Goal: Task Accomplishment & Management: Use online tool/utility

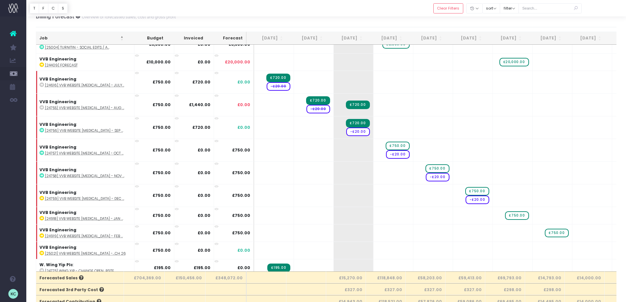
click at [353, 37] on th "[DATE]" at bounding box center [346, 38] width 40 height 13
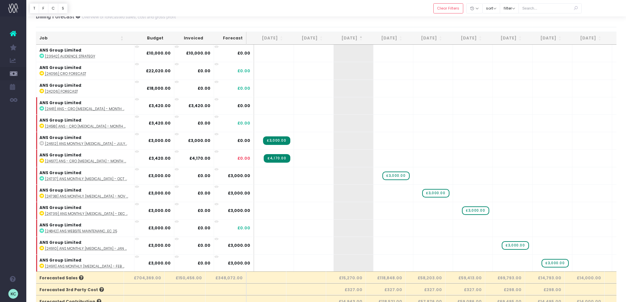
drag, startPoint x: 351, startPoint y: 37, endPoint x: 418, endPoint y: 167, distance: 146.6
click at [351, 37] on th "[DATE]" at bounding box center [346, 38] width 40 height 13
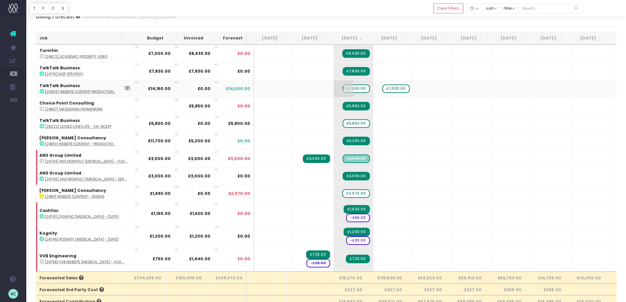
click at [353, 89] on span "£7,000.00" at bounding box center [355, 88] width 27 height 9
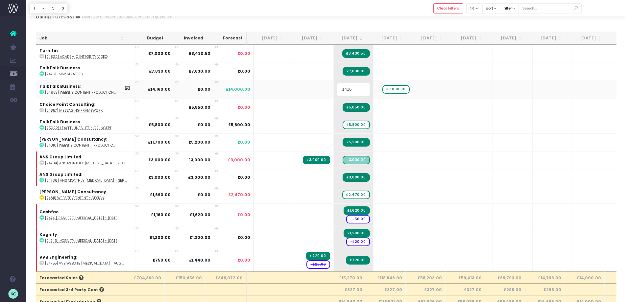
type input "14160"
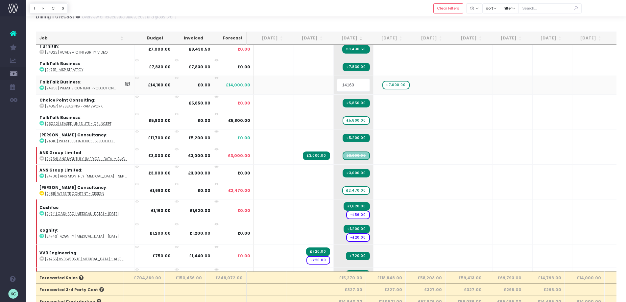
click at [388, 17] on body "Oh my... this is bad. [PERSON_NAME] wasn't able to load this page. Please conta…" at bounding box center [313, 140] width 626 height 302
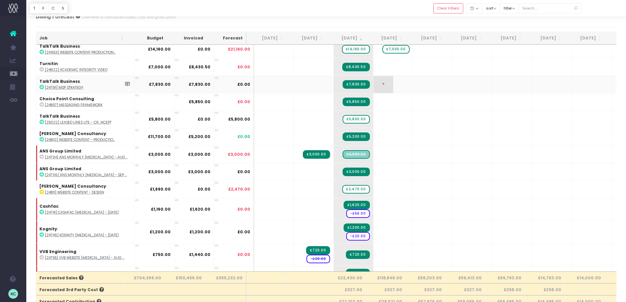
scroll to position [0, 0]
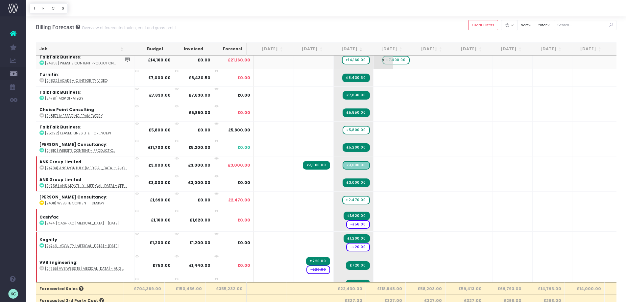
click at [391, 62] on span "£7,000.00" at bounding box center [395, 60] width 27 height 9
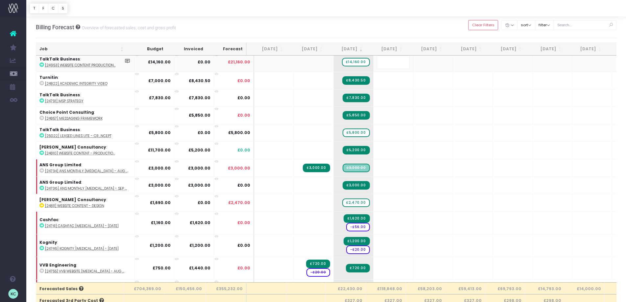
click at [378, 33] on body "Oh my... this is bad. [PERSON_NAME] wasn't able to load this page. Please conta…" at bounding box center [313, 151] width 626 height 302
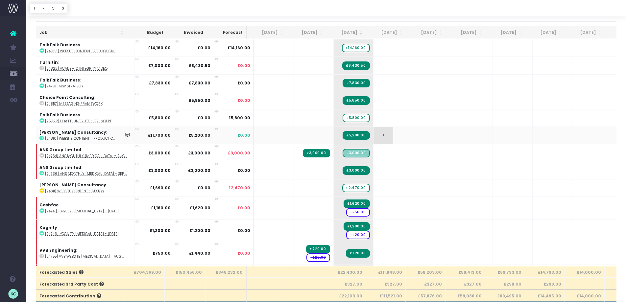
scroll to position [21, 0]
